Goal: Use online tool/utility: Use online tool/utility

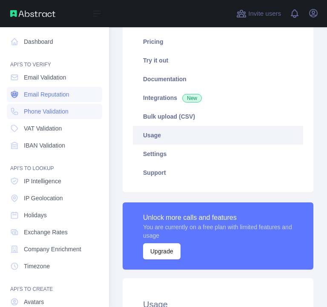
scroll to position [280, 211]
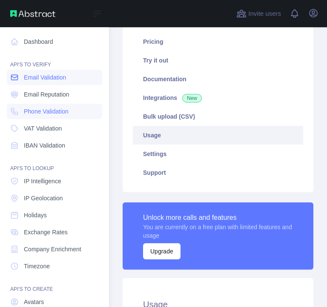
click at [25, 78] on span "Email Validation" at bounding box center [45, 77] width 42 height 9
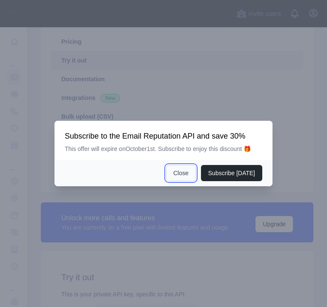
click at [186, 176] on button "Close" at bounding box center [181, 173] width 30 height 16
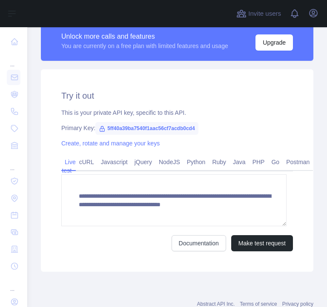
scroll to position [250, 0]
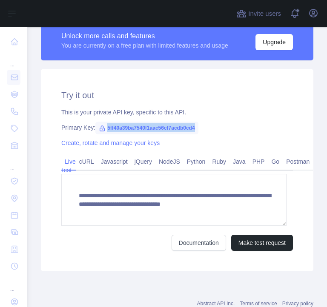
drag, startPoint x: 106, startPoint y: 128, endPoint x: 193, endPoint y: 131, distance: 86.8
click at [193, 131] on span "5ff40a39ba7540f1aac56cf7acdb0cd4" at bounding box center [146, 128] width 103 height 13
copy span "5ff40a39ba7540f1aac56cf7acdb0cd4"
